Goal: Information Seeking & Learning: Learn about a topic

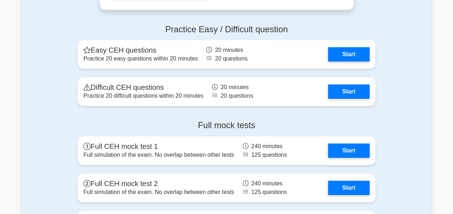
scroll to position [1280, 0]
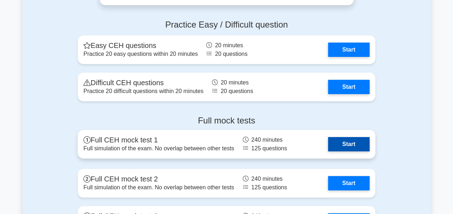
click at [341, 143] on link "Start" at bounding box center [349, 144] width 42 height 14
